Goal: Check status: Check status

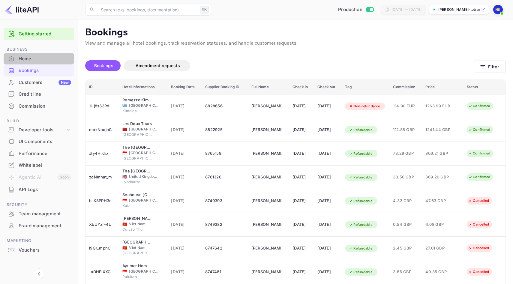
click at [41, 61] on div "Home" at bounding box center [45, 58] width 52 height 7
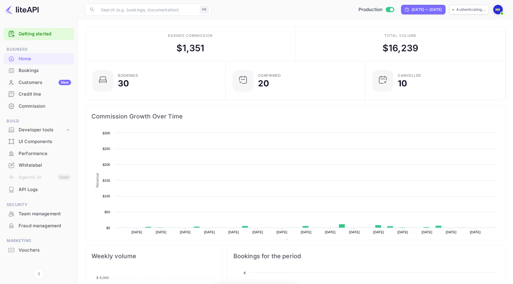
scroll to position [97, 136]
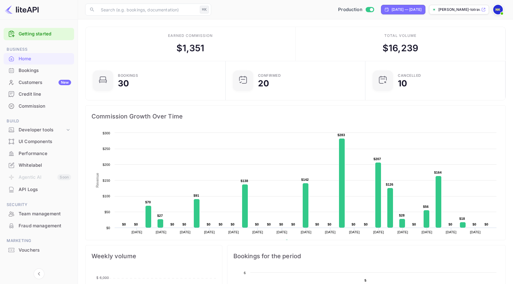
click at [47, 69] on div "Bookings" at bounding box center [45, 70] width 52 height 7
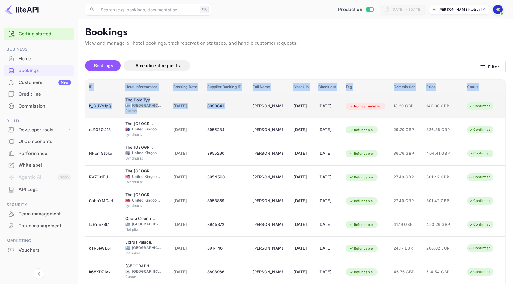
drag, startPoint x: 83, startPoint y: 100, endPoint x: 246, endPoint y: 102, distance: 163.2
click at [246, 102] on div "Unsaved Changes Bookings Amendment requests Filter ID Hotel informations Bookin…" at bounding box center [292, 198] width 428 height 303
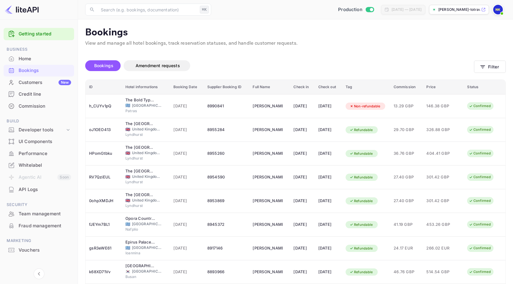
click at [245, 62] on div "Bookings Amendment requests" at bounding box center [279, 65] width 389 height 11
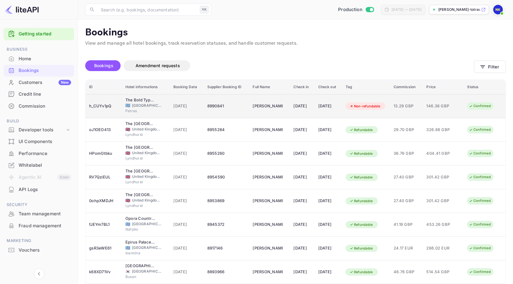
click at [181, 99] on td "[DATE]" at bounding box center [187, 106] width 34 height 24
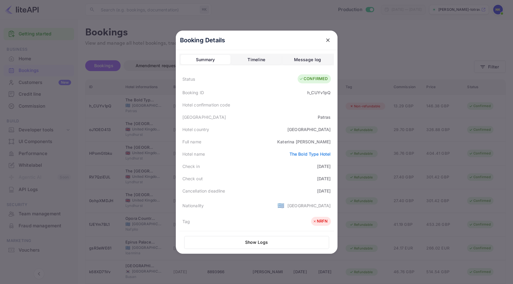
drag, startPoint x: 181, startPoint y: 78, endPoint x: 334, endPoint y: 192, distance: 191.2
click at [334, 192] on div "Booking Details Summary Timeline Message log Status CONFIRMED Booking ID h_CUYv…" at bounding box center [257, 142] width 162 height 223
copy div "Status CONFIRMED Booking ID h_CUYv1pQ Hotel confirmation code Hotel city [GEOGR…"
click at [327, 40] on icon "close" at bounding box center [328, 40] width 4 height 4
